Goal: Task Accomplishment & Management: Use online tool/utility

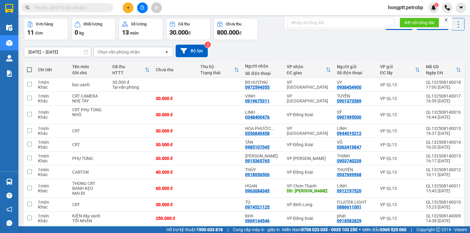
scroll to position [49, 0]
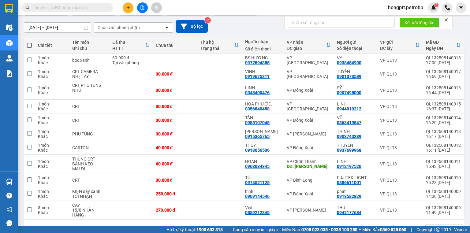
click at [30, 46] on span at bounding box center [29, 45] width 5 height 5
click at [29, 42] on input "checkbox" at bounding box center [29, 42] width 0 height 0
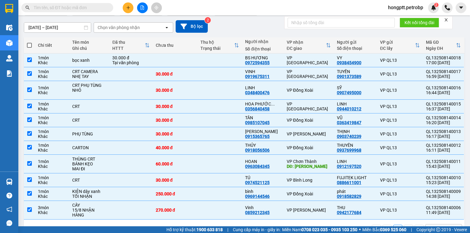
checkbox input "true"
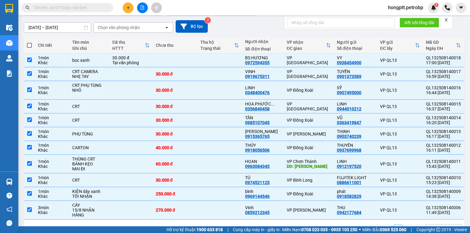
checkbox input "true"
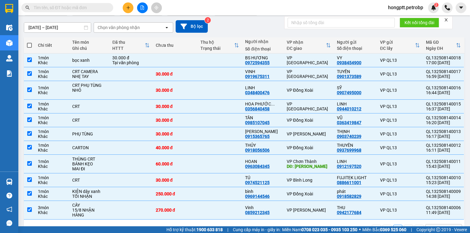
checkbox input "true"
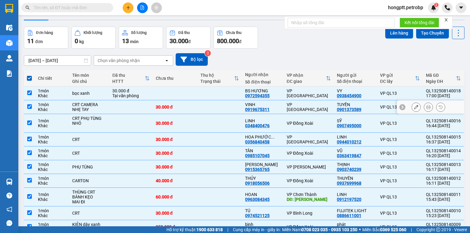
scroll to position [0, 0]
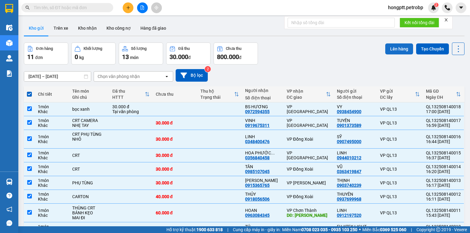
click at [394, 50] on button "Lên hàng" at bounding box center [399, 48] width 28 height 11
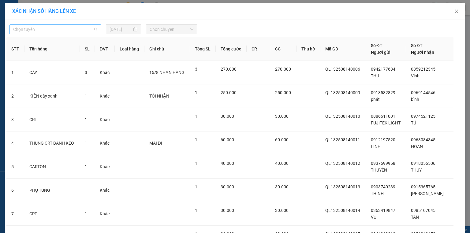
click at [64, 31] on span "Chọn tuyến" at bounding box center [55, 29] width 84 height 9
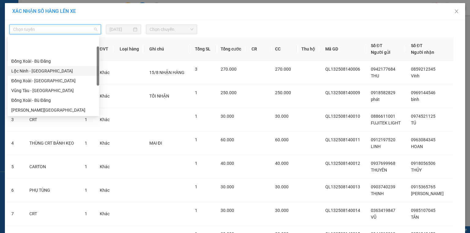
scroll to position [49, 0]
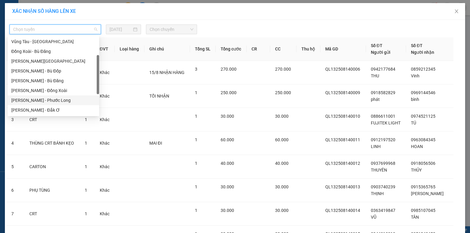
click at [57, 100] on div "[PERSON_NAME] - Phước Long" at bounding box center [53, 100] width 84 height 7
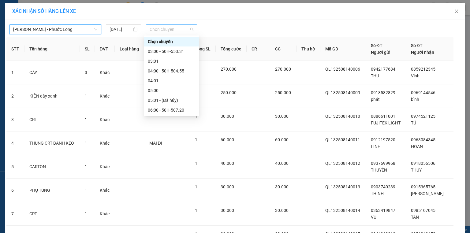
click at [170, 29] on span "Chọn chuyến" at bounding box center [172, 29] width 44 height 9
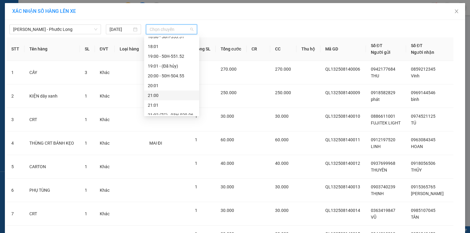
scroll to position [343, 0]
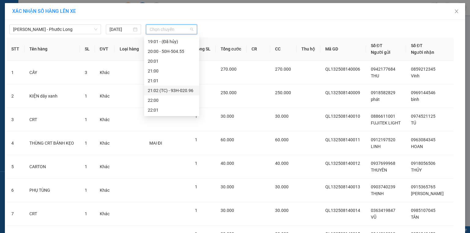
click at [182, 91] on div "21:02 (TC) - 93H-020.96" at bounding box center [172, 90] width 48 height 7
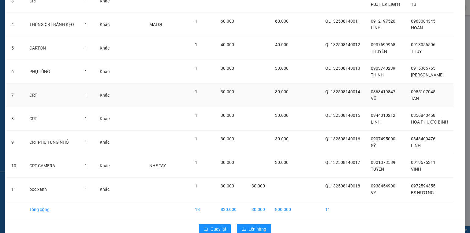
scroll to position [134, 0]
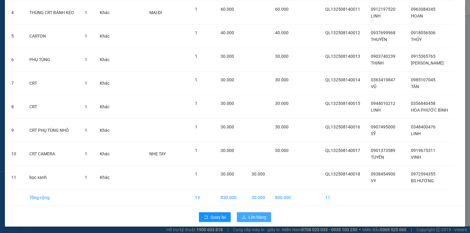
click at [252, 215] on span "Lên hàng" at bounding box center [257, 217] width 18 height 7
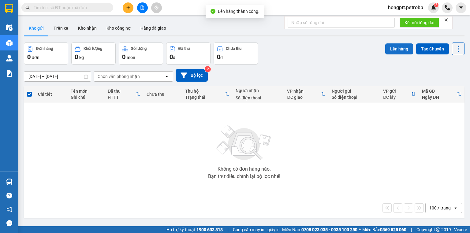
click at [400, 49] on button "Lên hàng" at bounding box center [399, 48] width 28 height 11
click at [141, 7] on icon "file-add" at bounding box center [142, 8] width 4 height 4
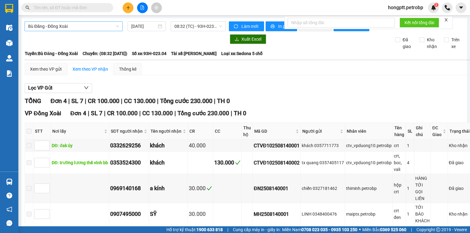
click at [82, 27] on span "Bù Đăng - Đồng Xoài" at bounding box center [73, 26] width 91 height 9
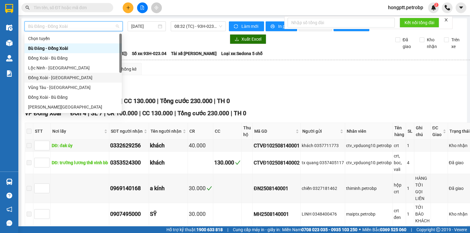
scroll to position [49, 0]
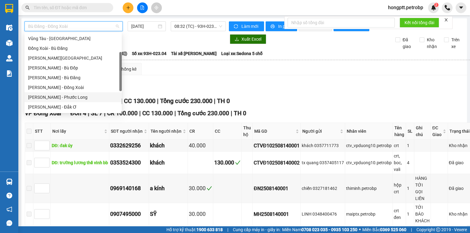
click at [77, 99] on div "[PERSON_NAME] - Phước Long" at bounding box center [73, 97] width 90 height 7
type input "[DATE]"
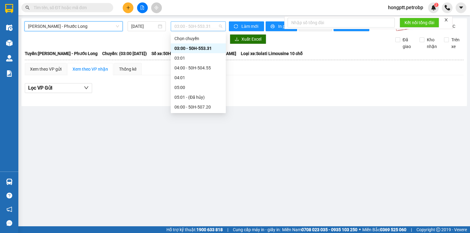
click at [204, 27] on span "03:00 - 50H-553.31" at bounding box center [198, 26] width 48 height 9
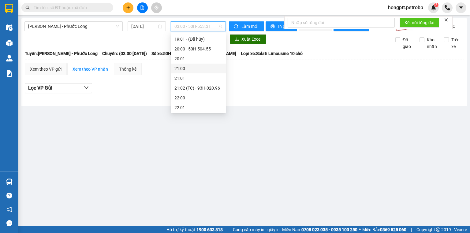
scroll to position [343, 0]
click at [211, 87] on div "21:02 (TC) - 93H-020.96" at bounding box center [198, 87] width 48 height 7
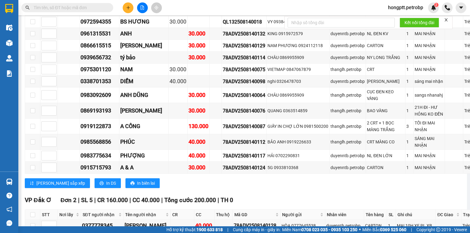
scroll to position [318, 0]
